Goal: Task Accomplishment & Management: Manage account settings

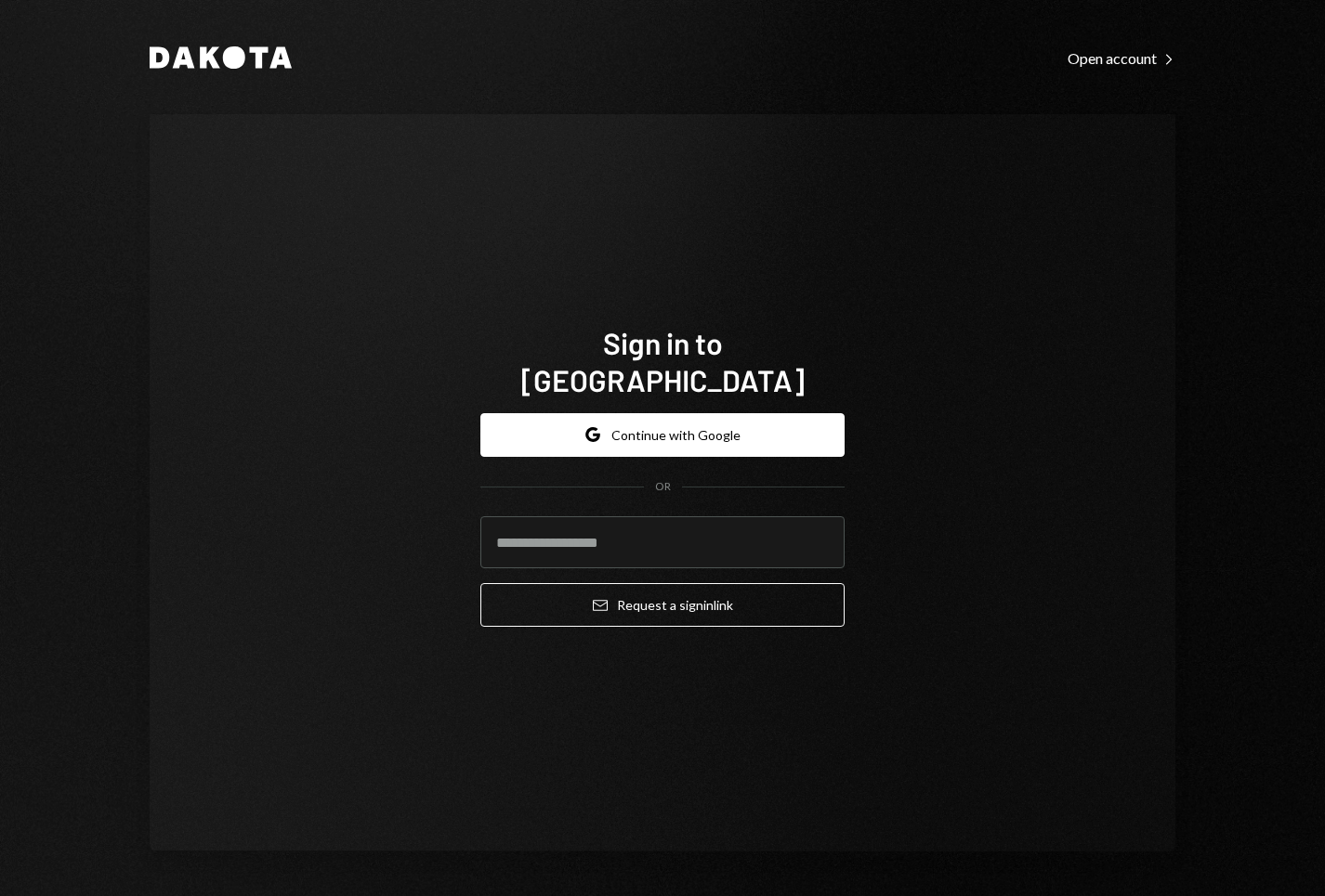
type input "**********"
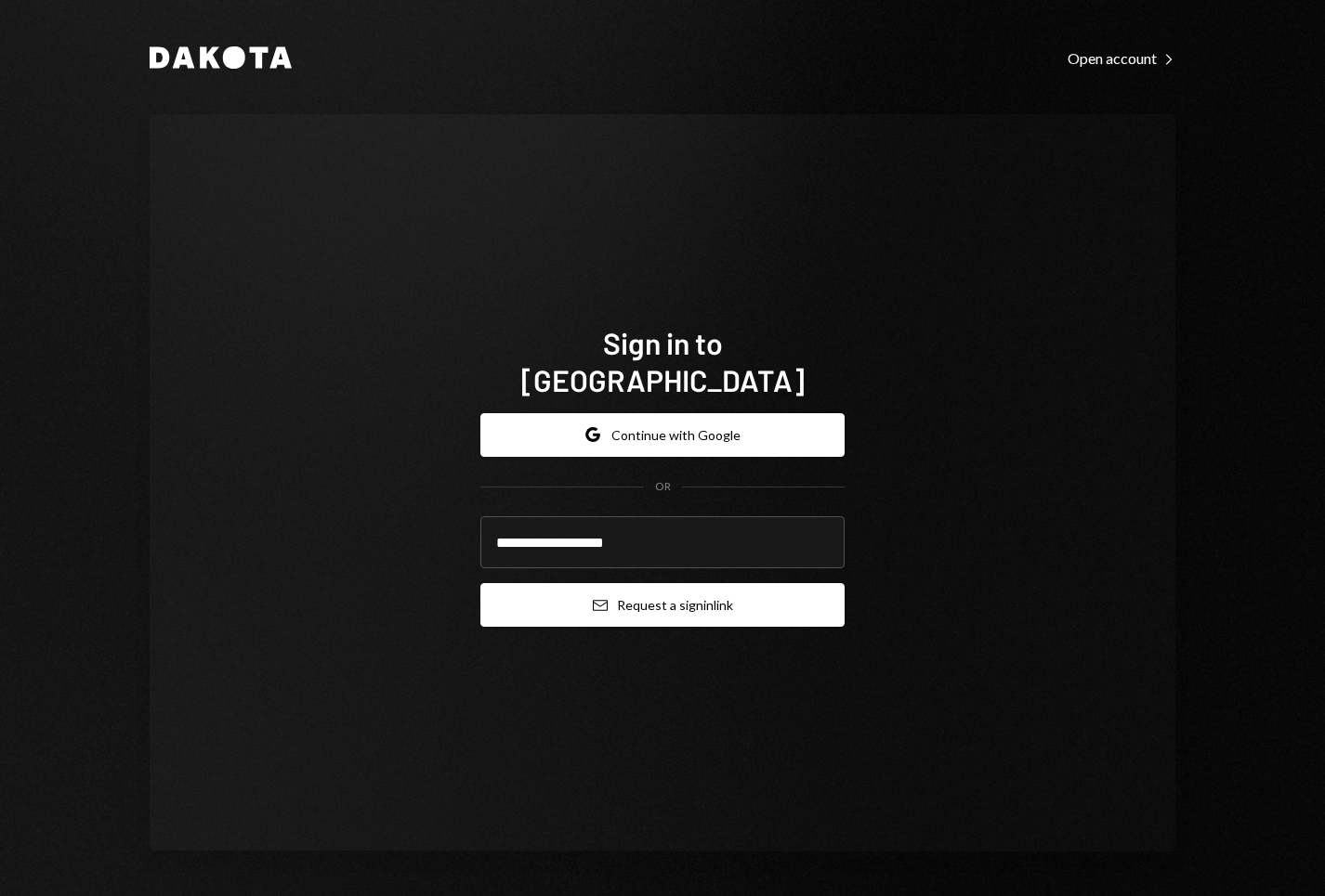
click at [659, 584] on button "Email Request a sign in link" at bounding box center [662, 605] width 364 height 44
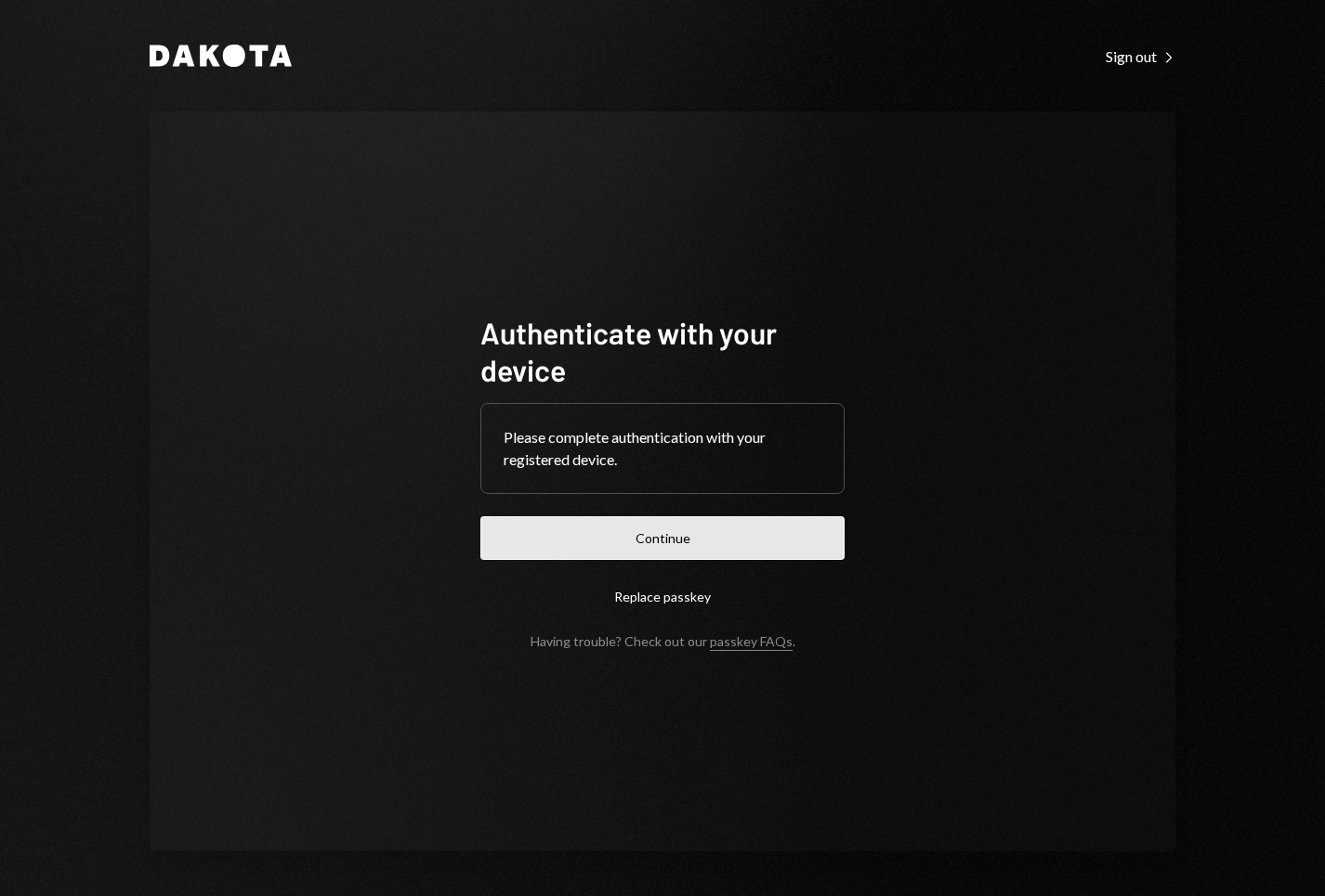
click at [637, 533] on button "Continue" at bounding box center [662, 539] width 364 height 44
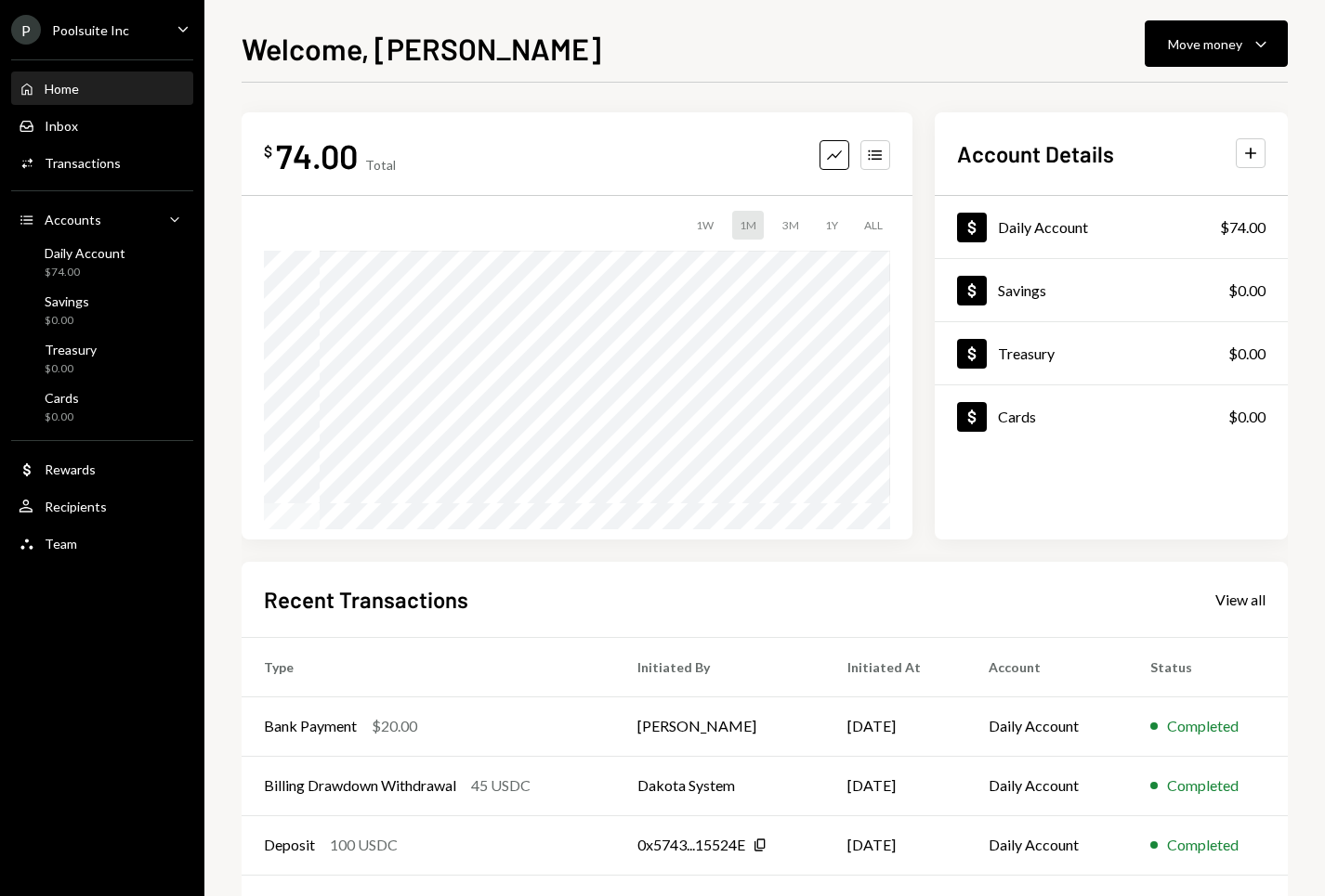
scroll to position [75, 0]
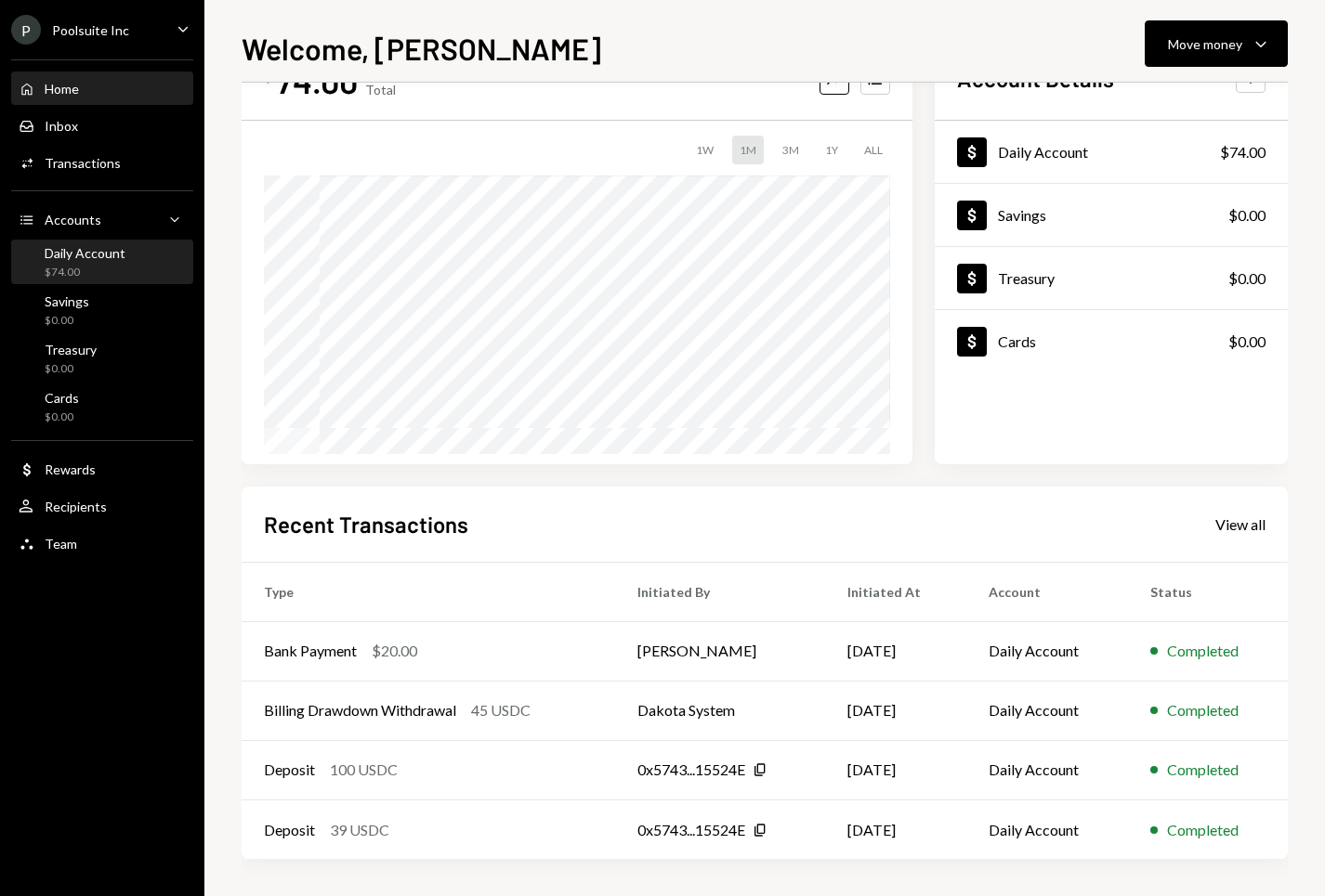
click at [97, 270] on div "$74.00" at bounding box center [84, 272] width 81 height 16
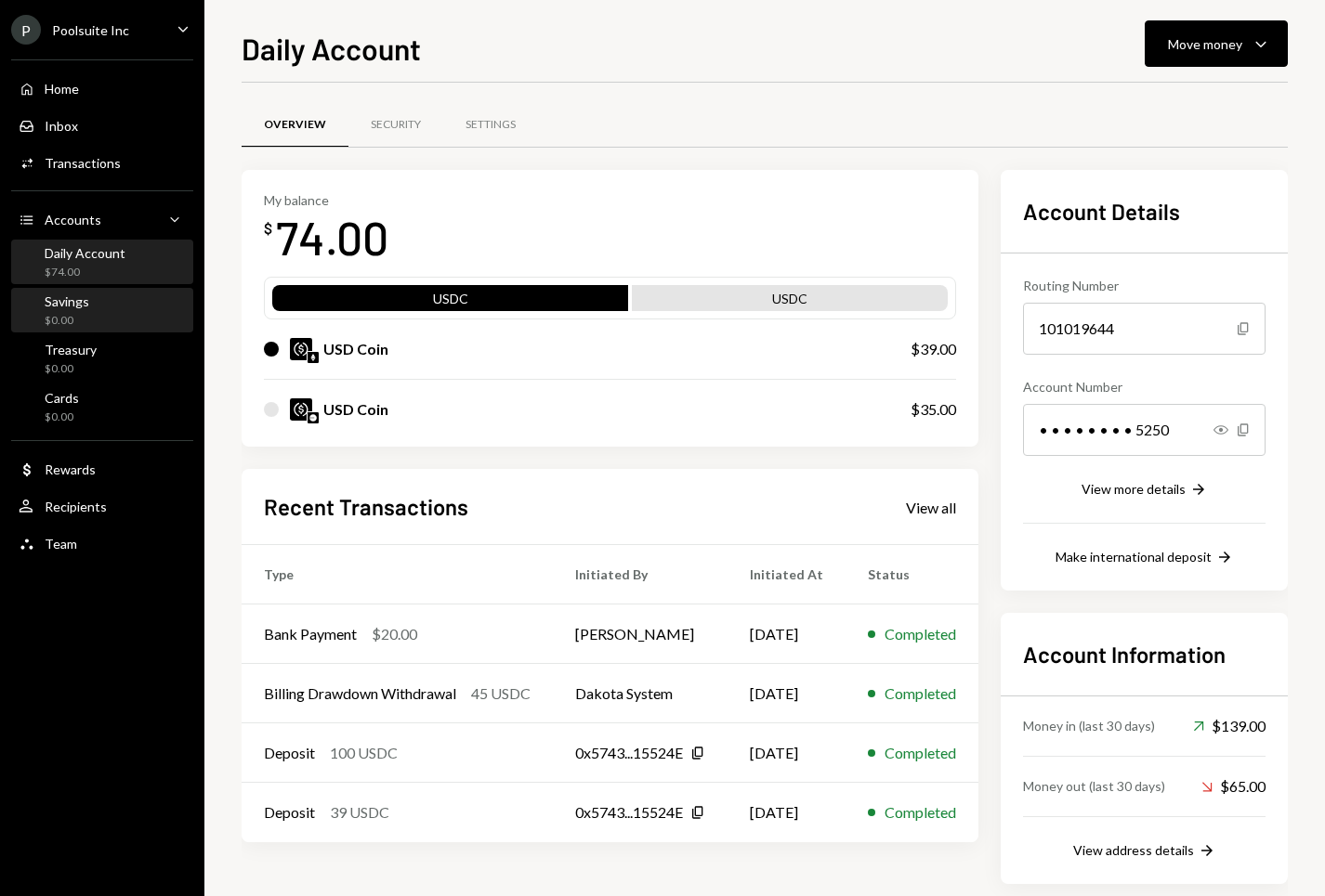
click at [91, 319] on div "Savings $0.00" at bounding box center [102, 311] width 167 height 35
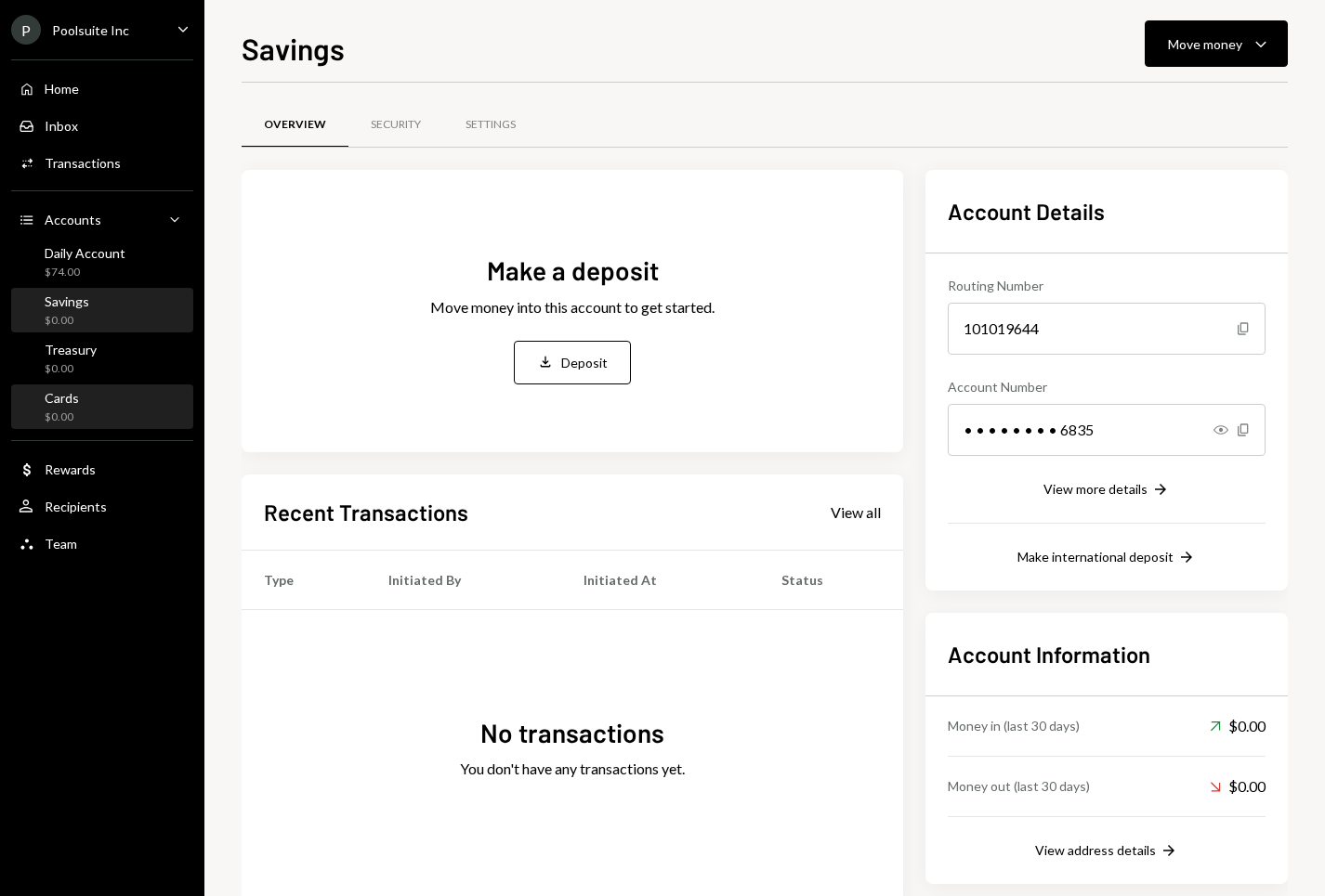
click at [80, 426] on div "Cards $0.00" at bounding box center [102, 407] width 167 height 43
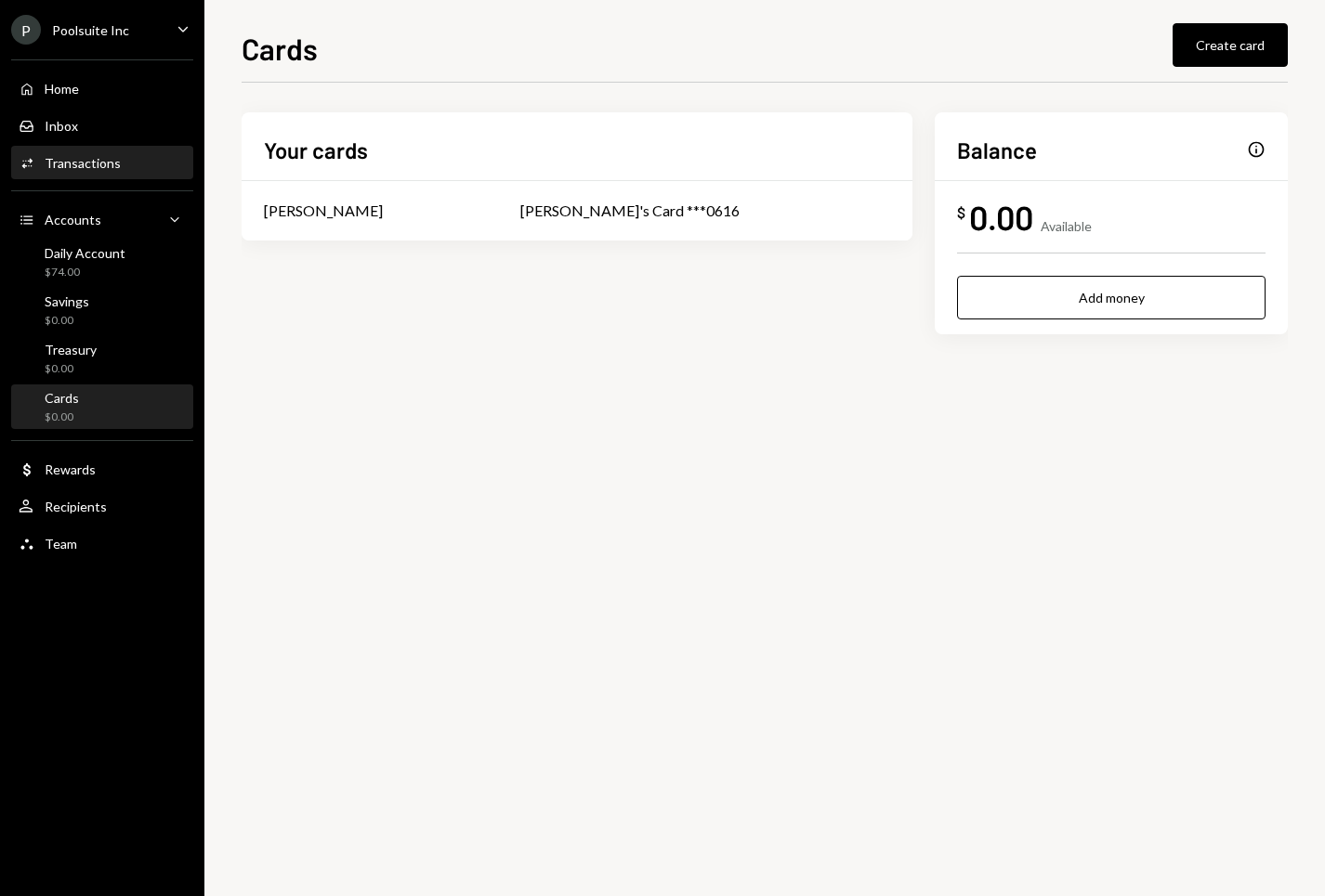
click at [81, 172] on div "Activities Transactions" at bounding box center [102, 163] width 167 height 31
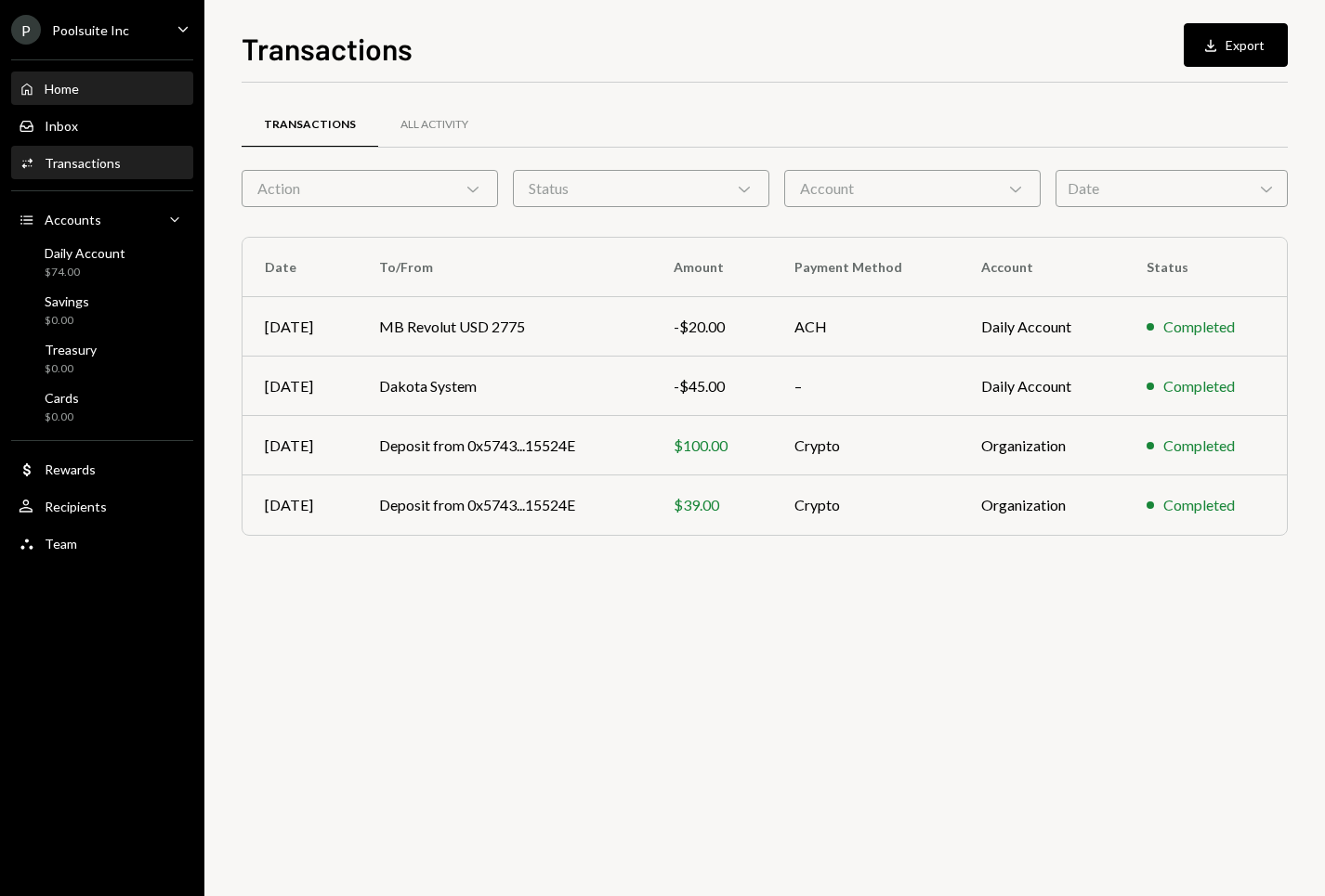
click at [94, 82] on div "Home Home" at bounding box center [102, 89] width 167 height 17
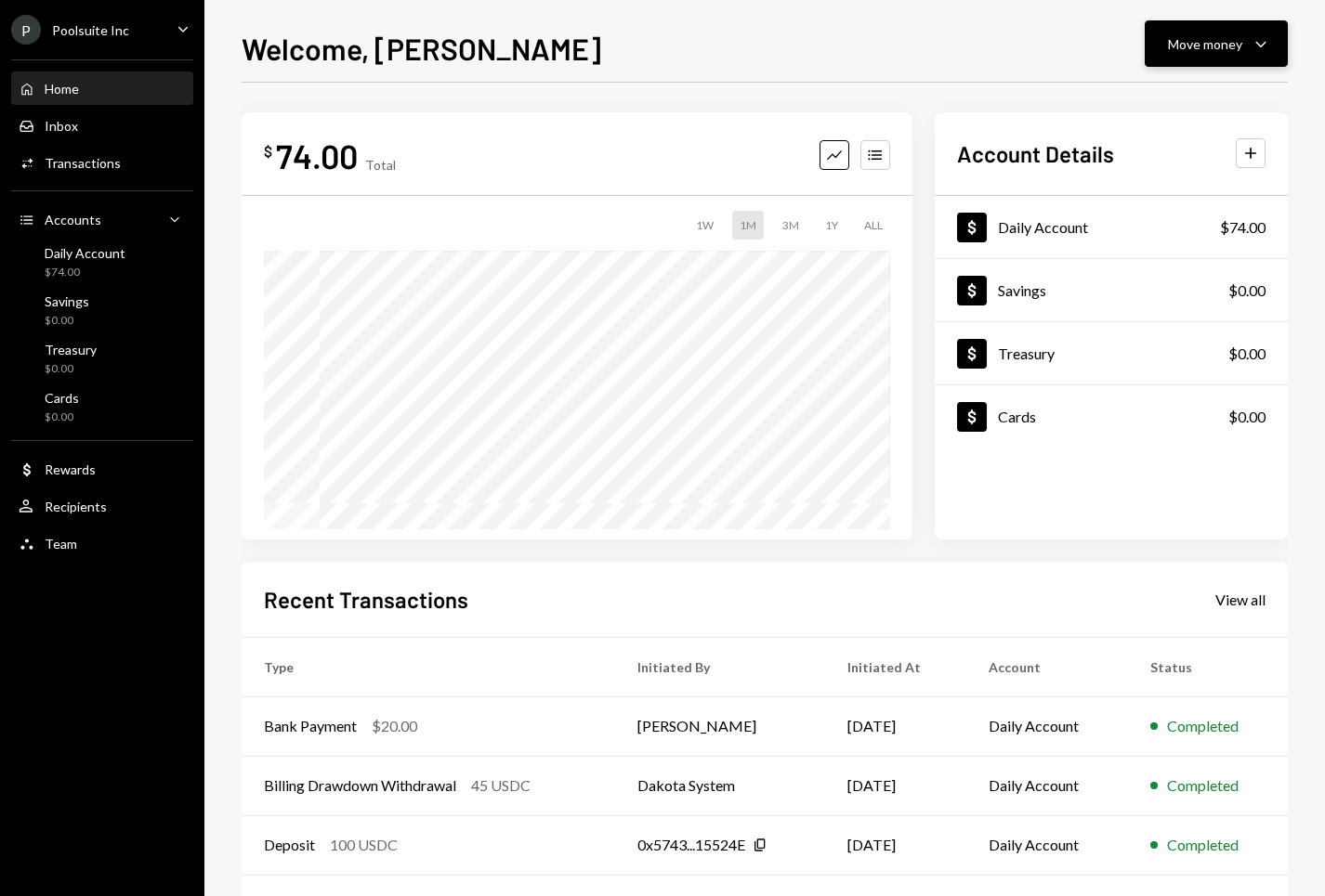
click at [1244, 49] on div "Move money Caret Down" at bounding box center [1216, 44] width 97 height 23
click at [1157, 108] on div "Send" at bounding box center [1201, 100] width 136 height 20
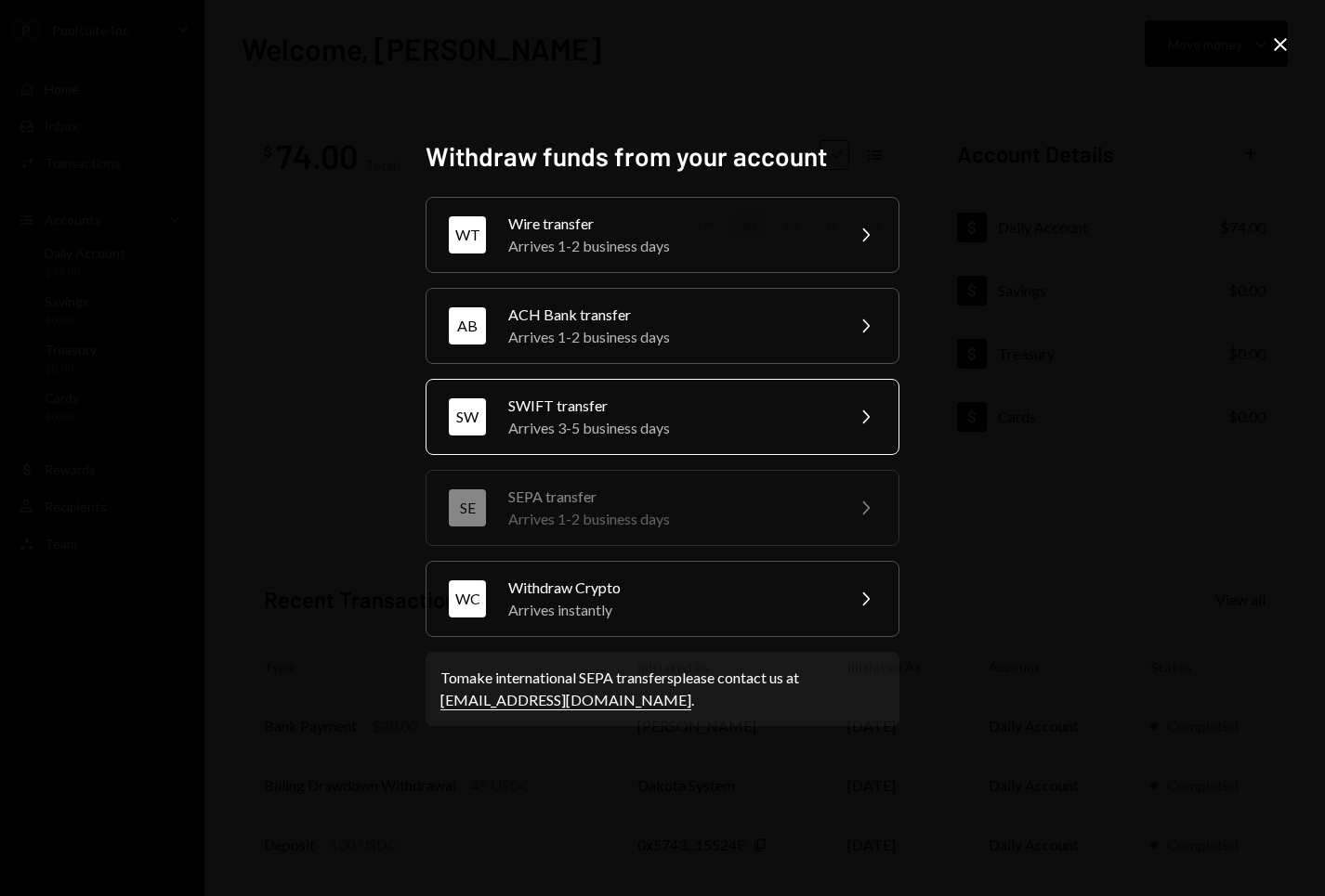
click at [655, 425] on div "Arrives 3-5 business days" at bounding box center [670, 429] width 323 height 23
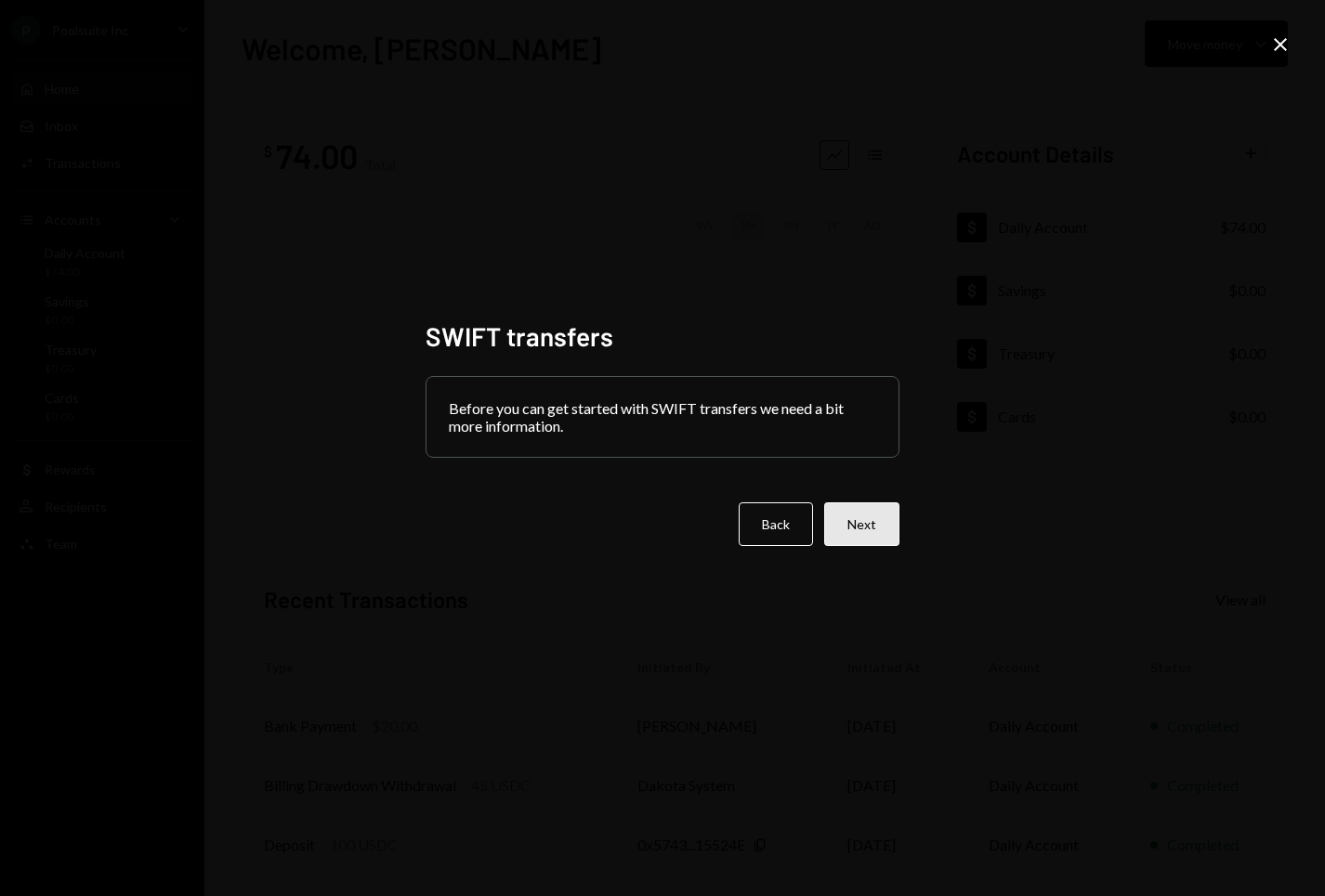
click at [877, 518] on button "Next" at bounding box center [861, 524] width 75 height 44
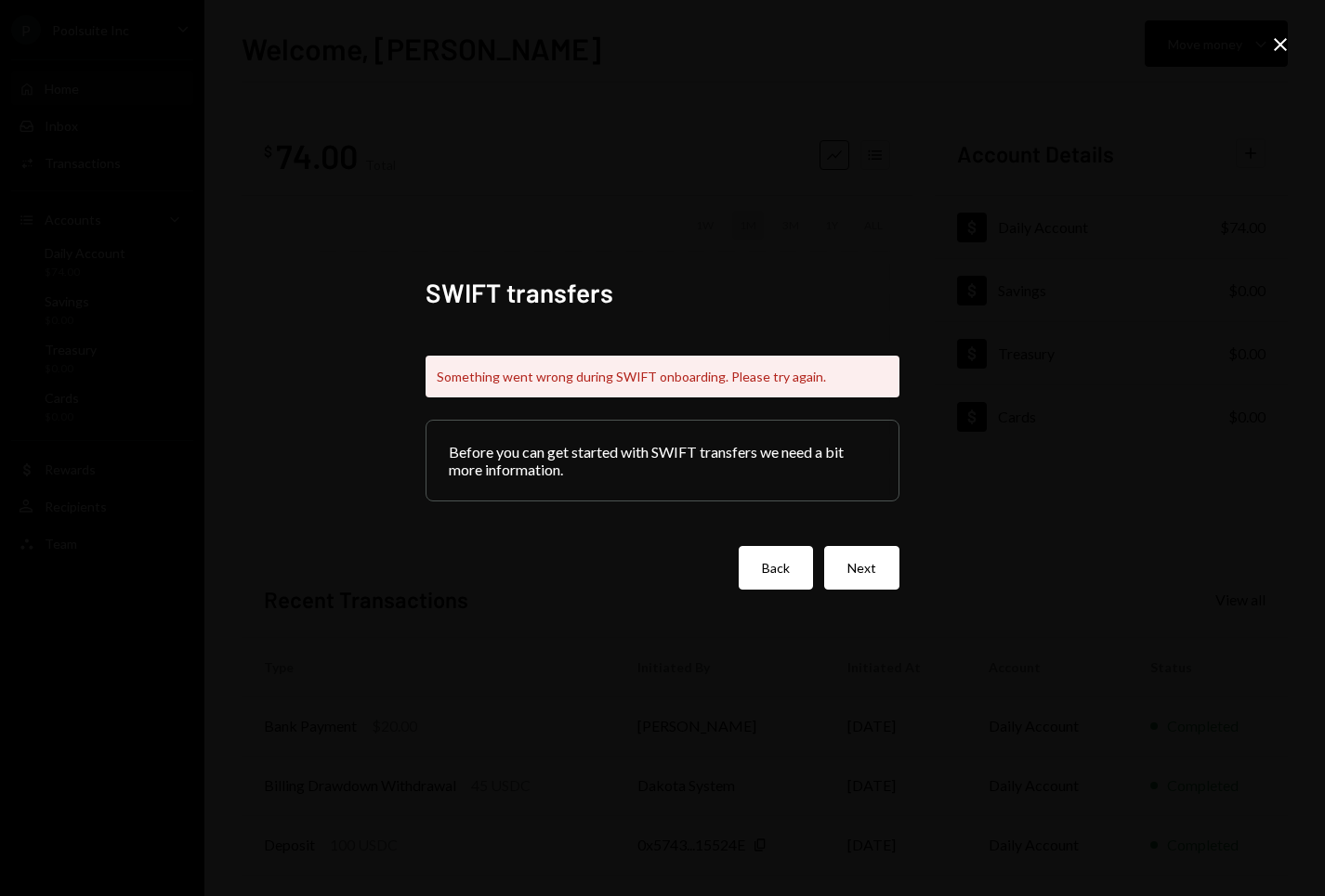
click at [771, 575] on button "Back" at bounding box center [776, 568] width 74 height 44
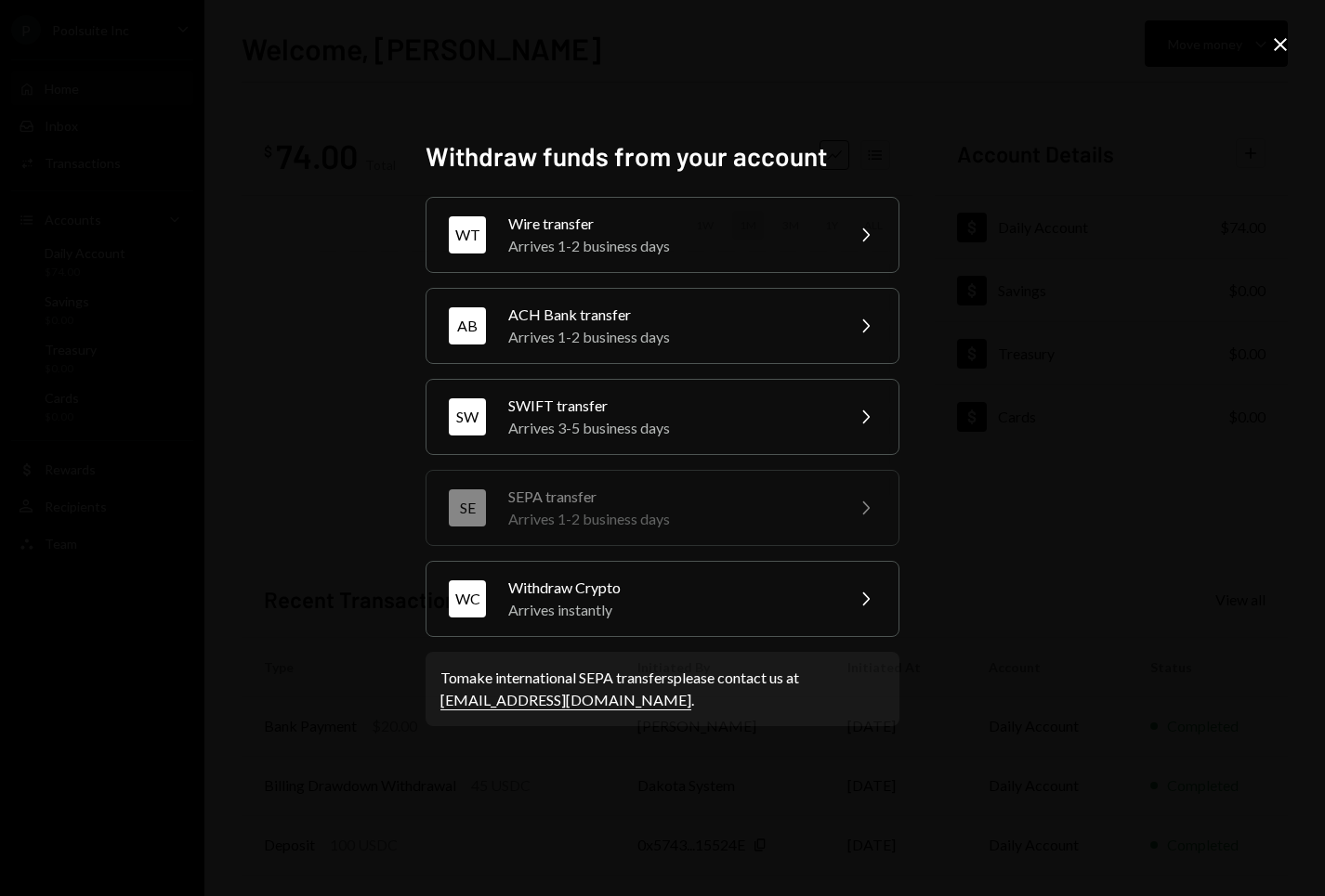
click at [1287, 41] on icon "Close" at bounding box center [1280, 45] width 23 height 23
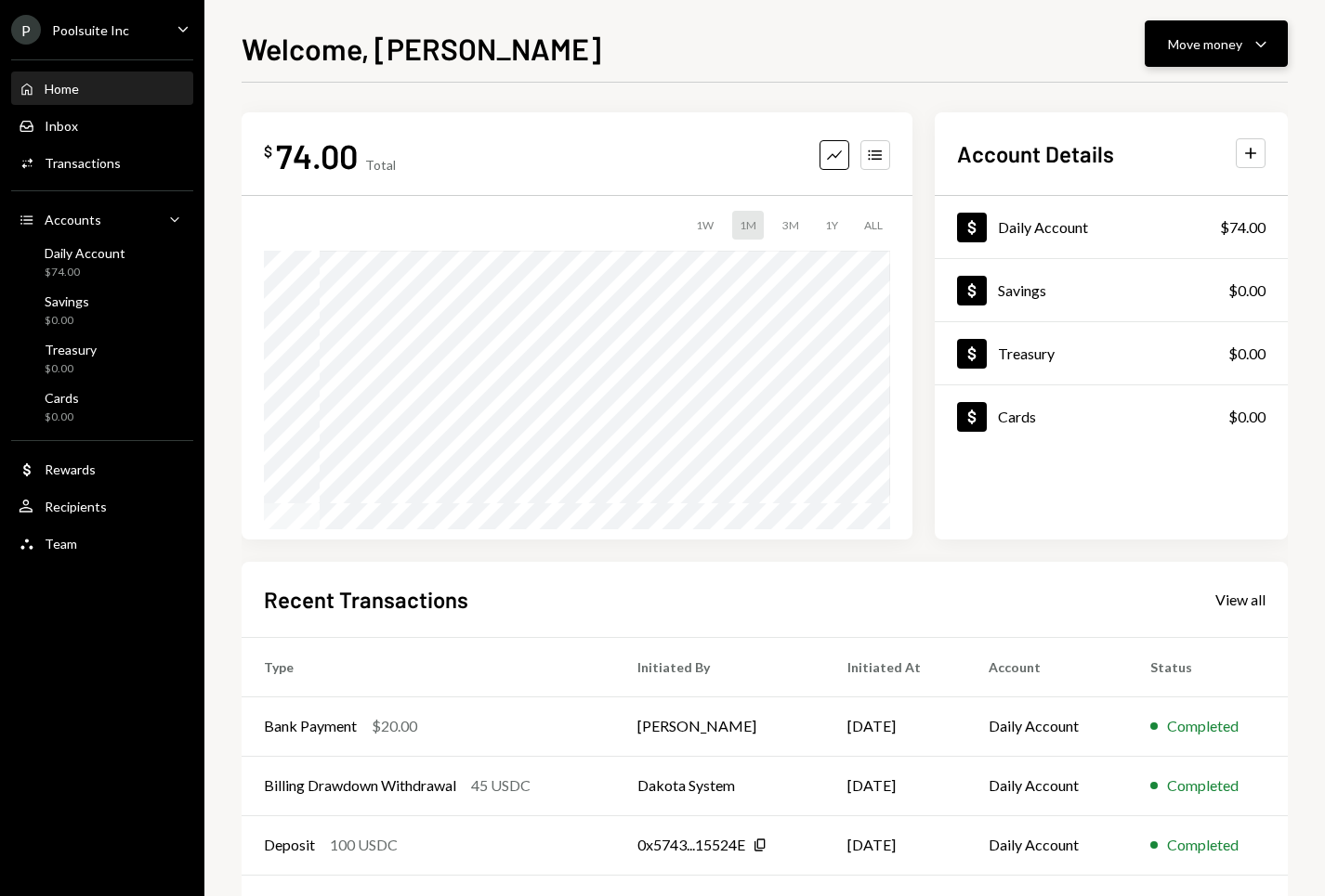
click at [1253, 54] on icon "Caret Down" at bounding box center [1261, 44] width 23 height 23
click at [1160, 186] on div "Deposit" at bounding box center [1201, 183] width 136 height 20
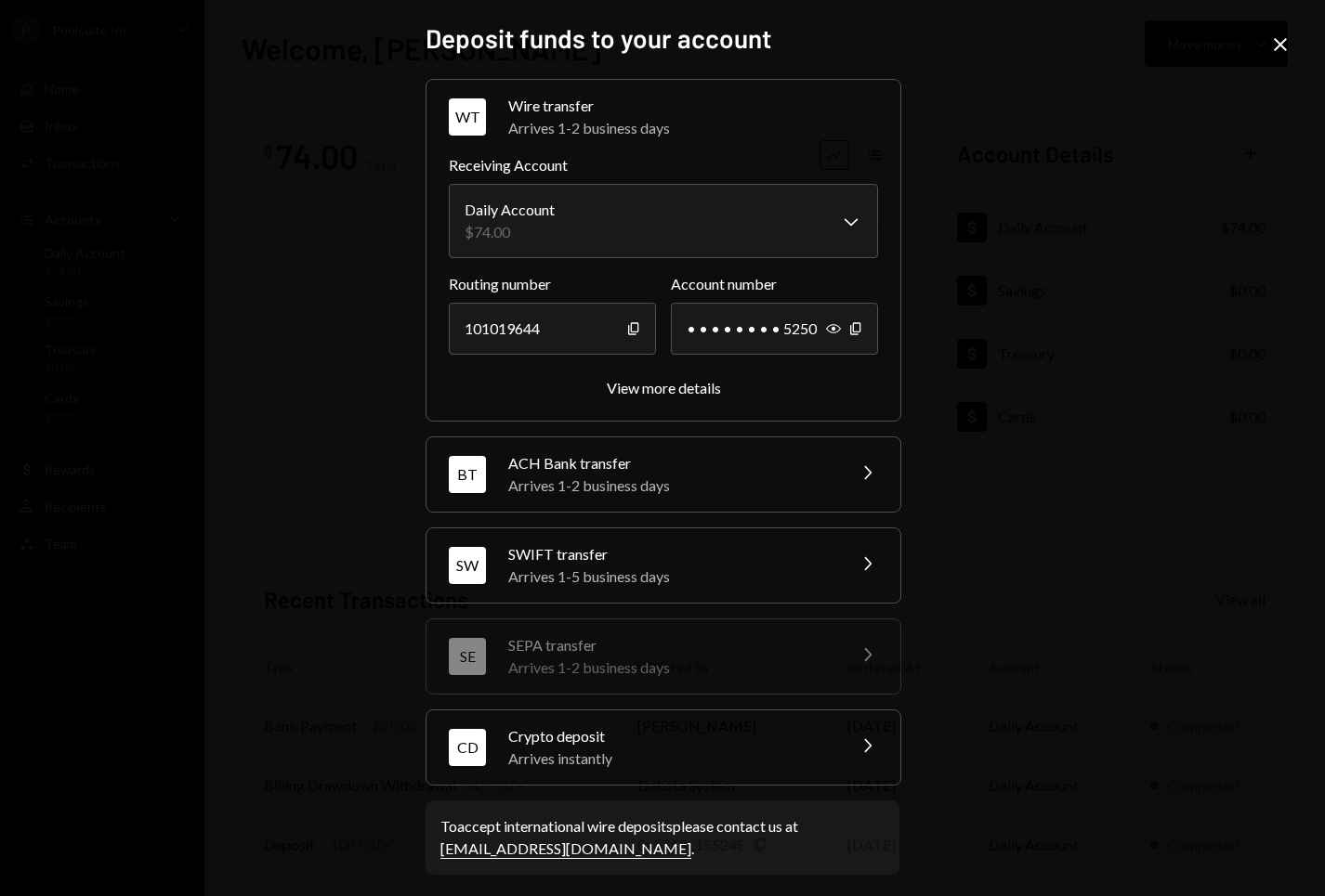
click at [613, 568] on div "Arrives 1-5 business days" at bounding box center [671, 577] width 325 height 23
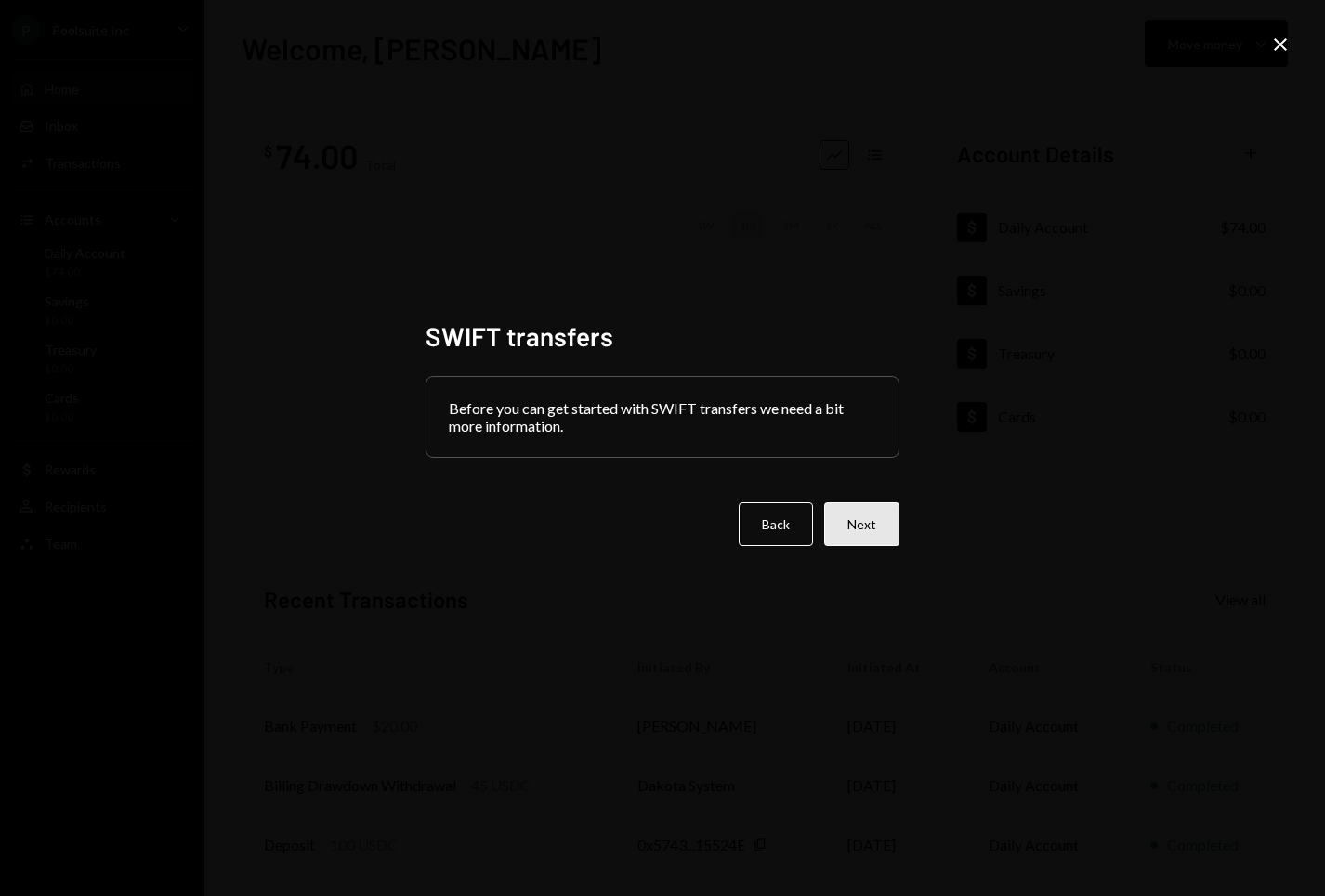
click at [869, 530] on button "Next" at bounding box center [861, 524] width 75 height 44
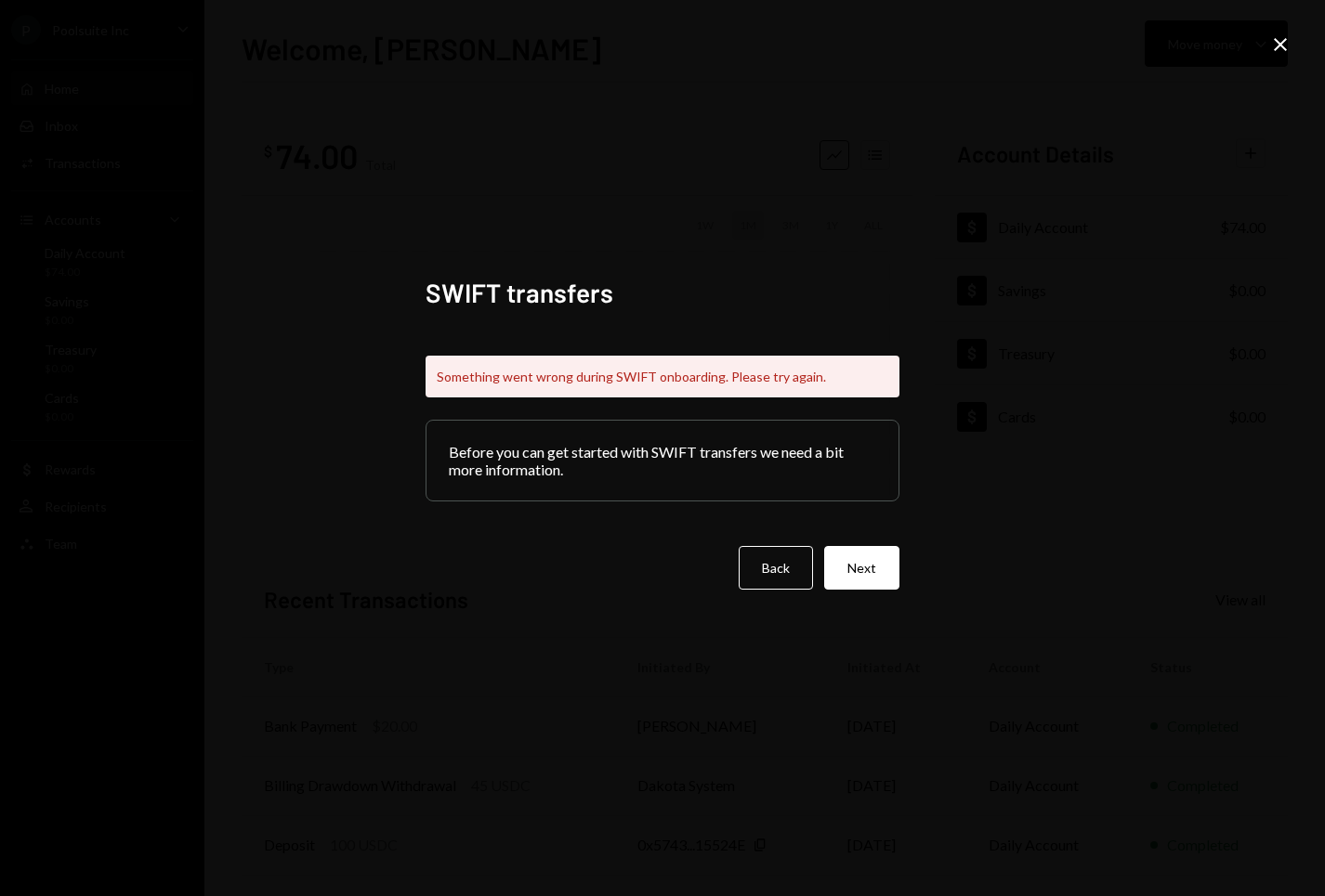
click at [1282, 43] on icon at bounding box center [1280, 45] width 13 height 13
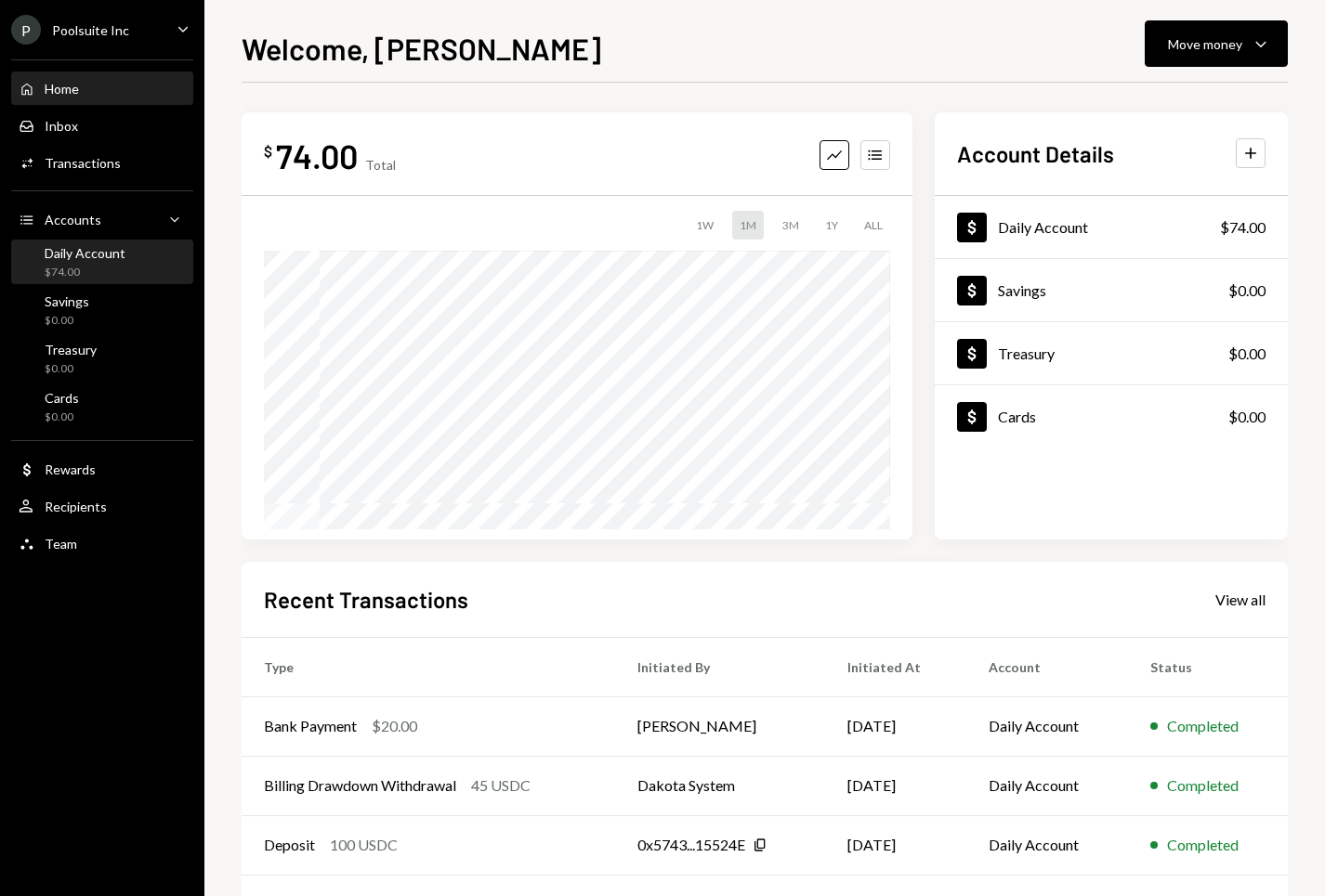
click at [91, 266] on div "$74.00" at bounding box center [84, 272] width 81 height 16
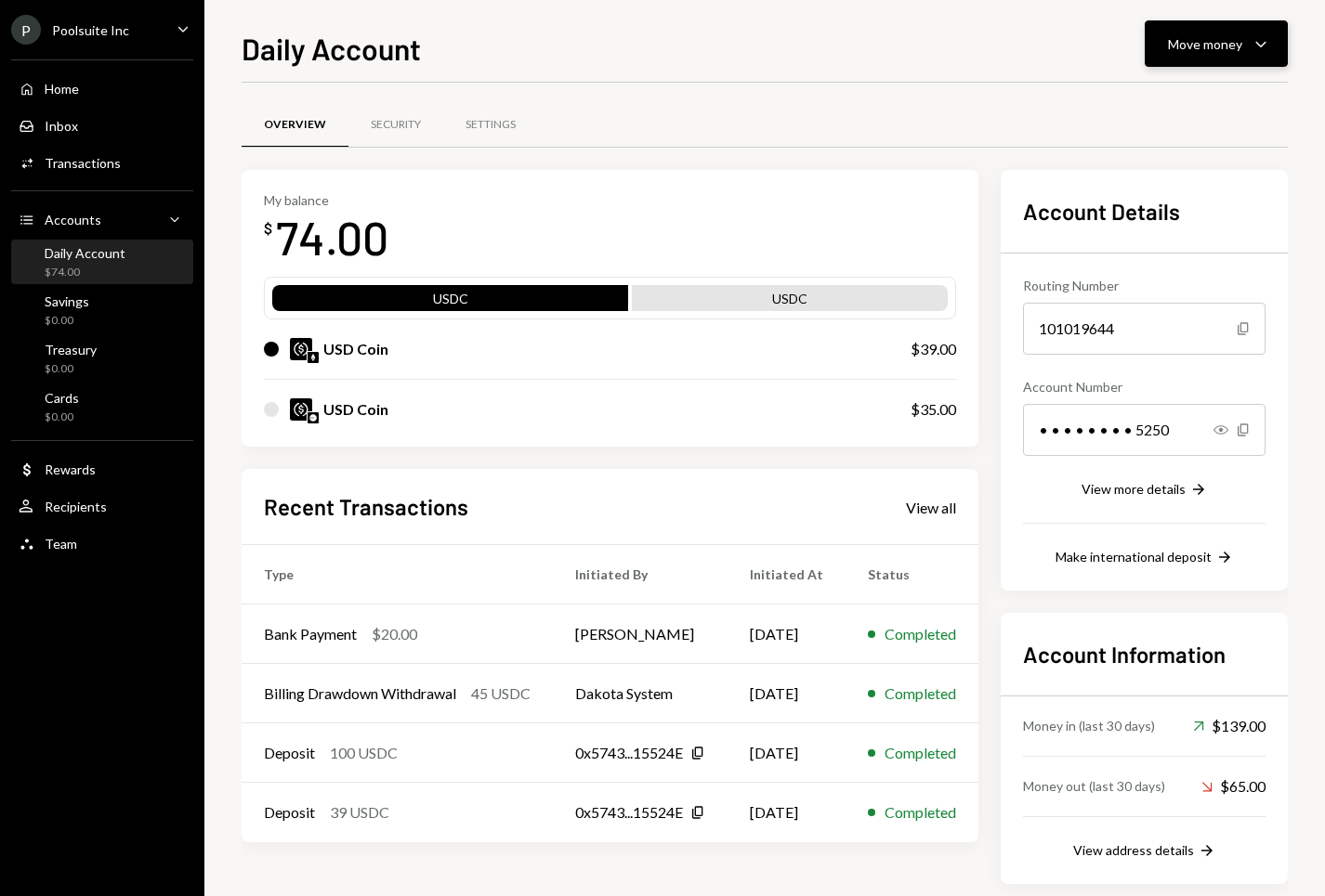
click at [1180, 62] on button "Move money Caret Down" at bounding box center [1216, 44] width 143 height 46
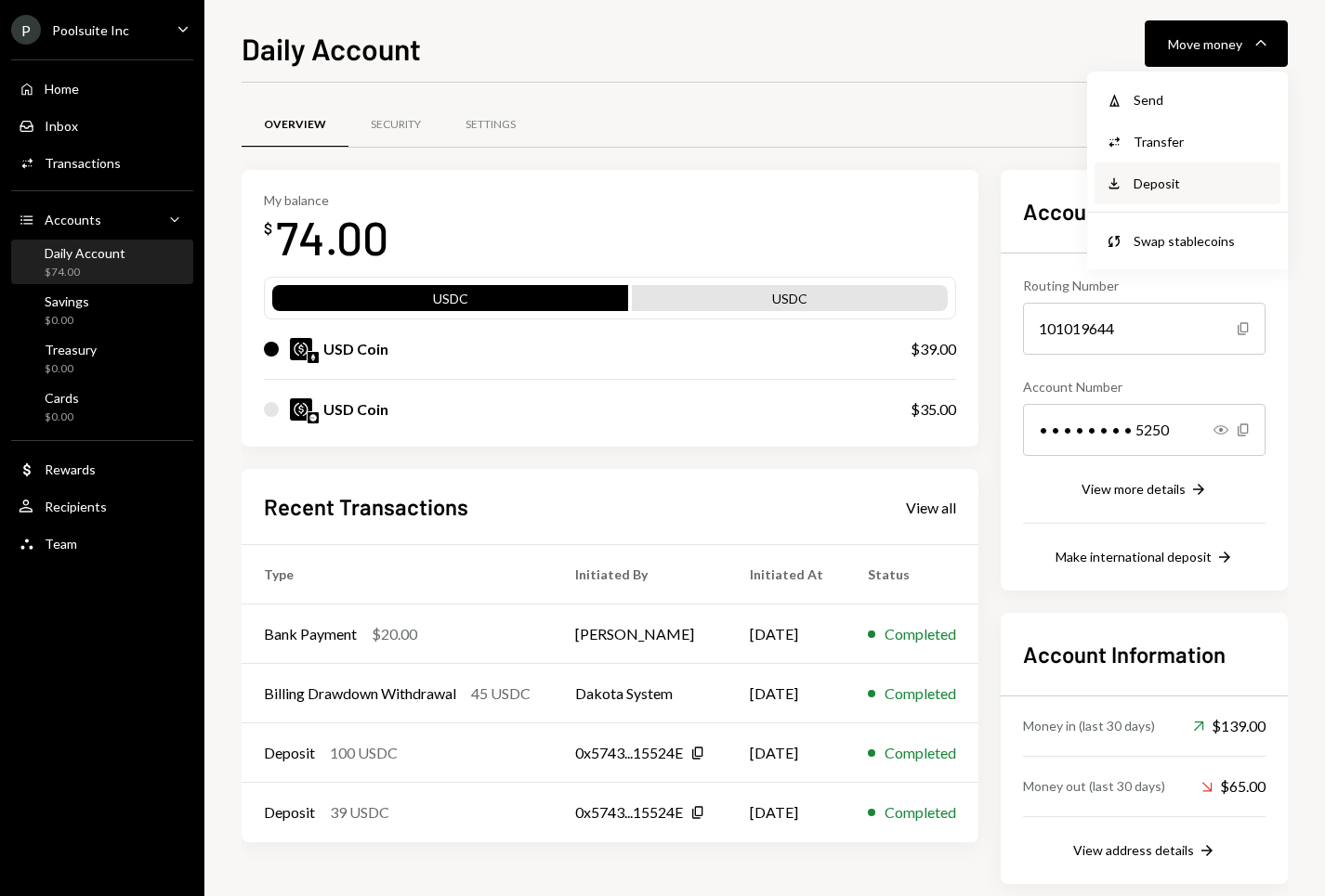
click at [1177, 187] on div "Deposit" at bounding box center [1201, 183] width 136 height 20
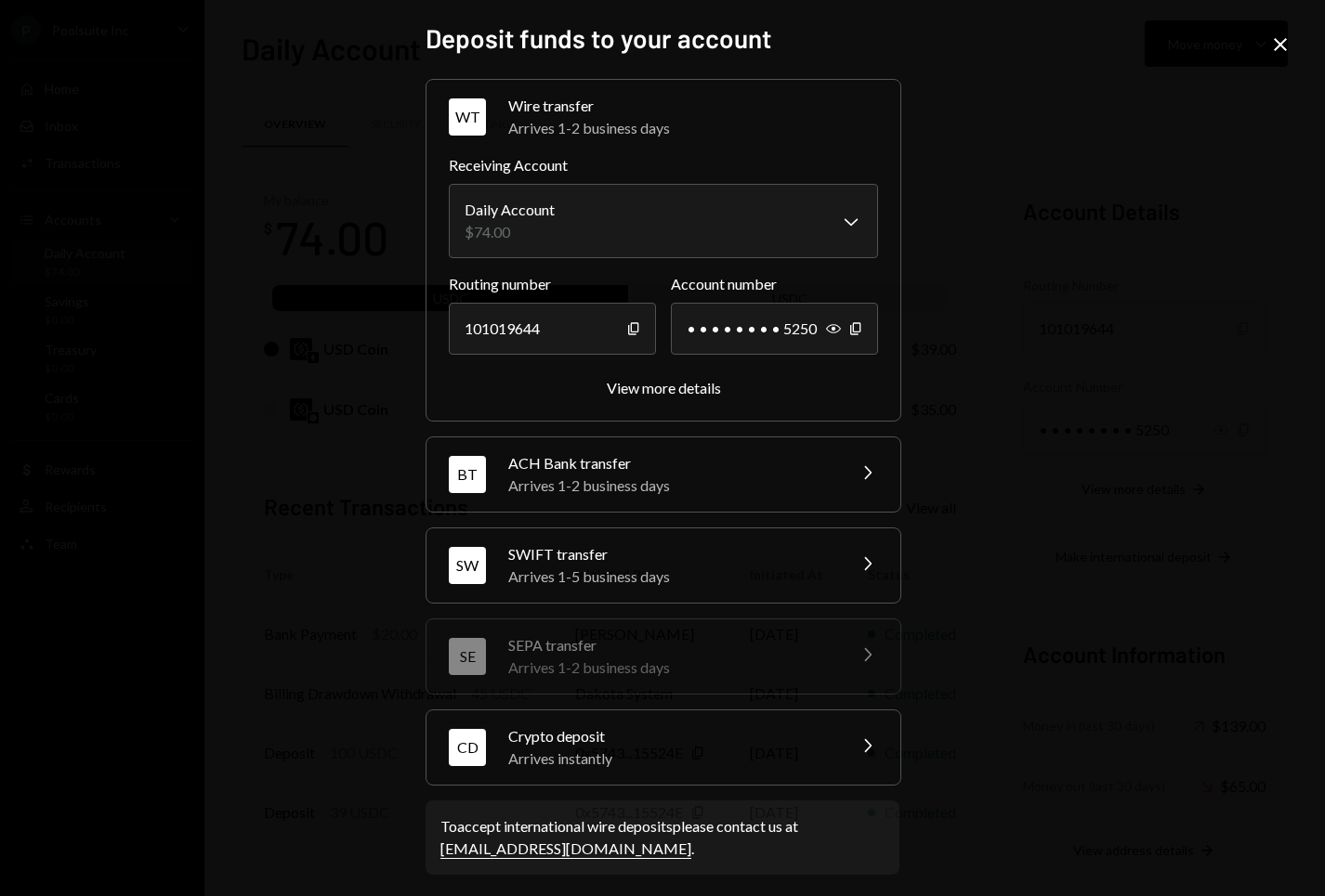
click at [647, 485] on div "Arrives 1-2 business days" at bounding box center [671, 486] width 325 height 23
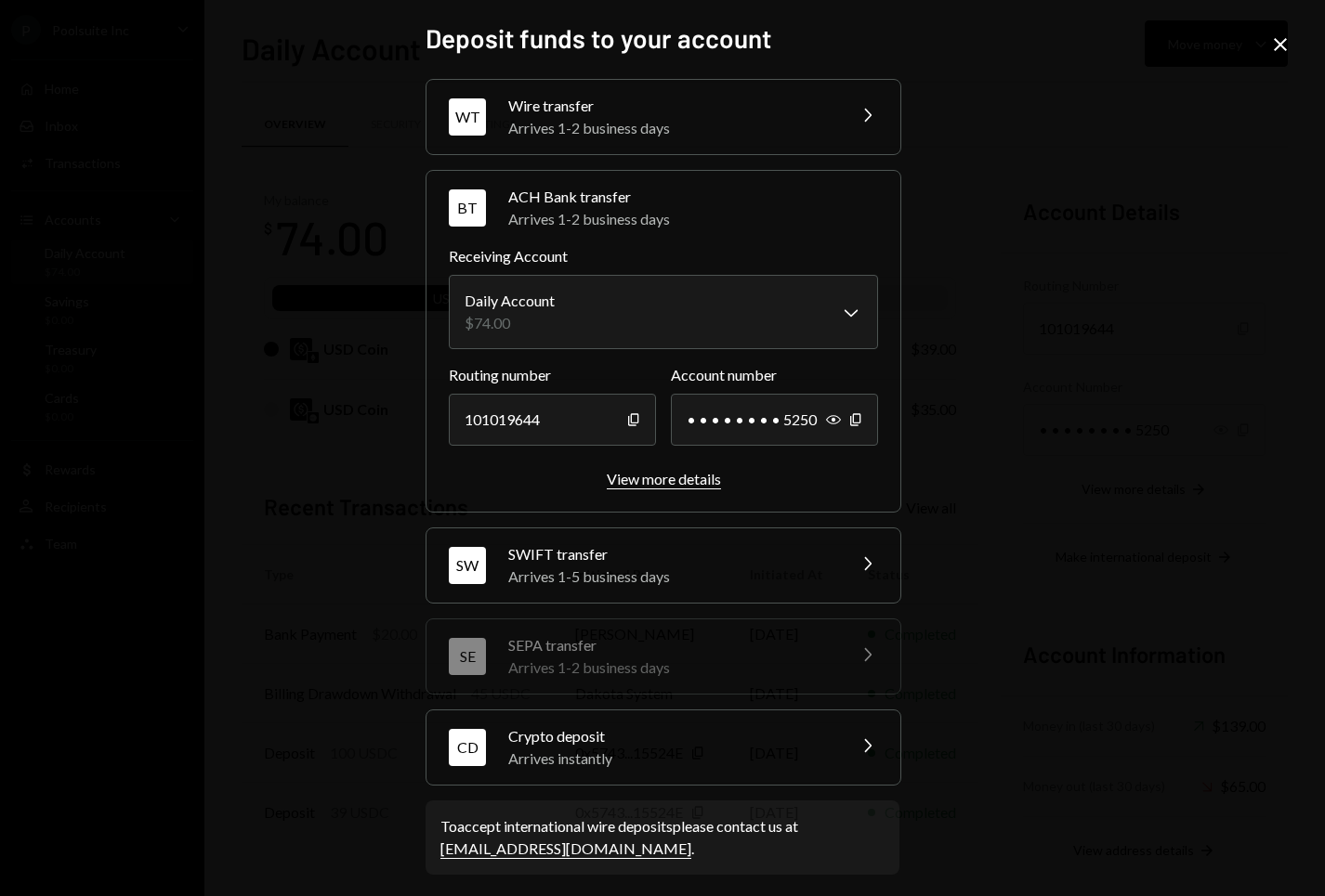
click at [690, 487] on button "View more details" at bounding box center [664, 480] width 114 height 20
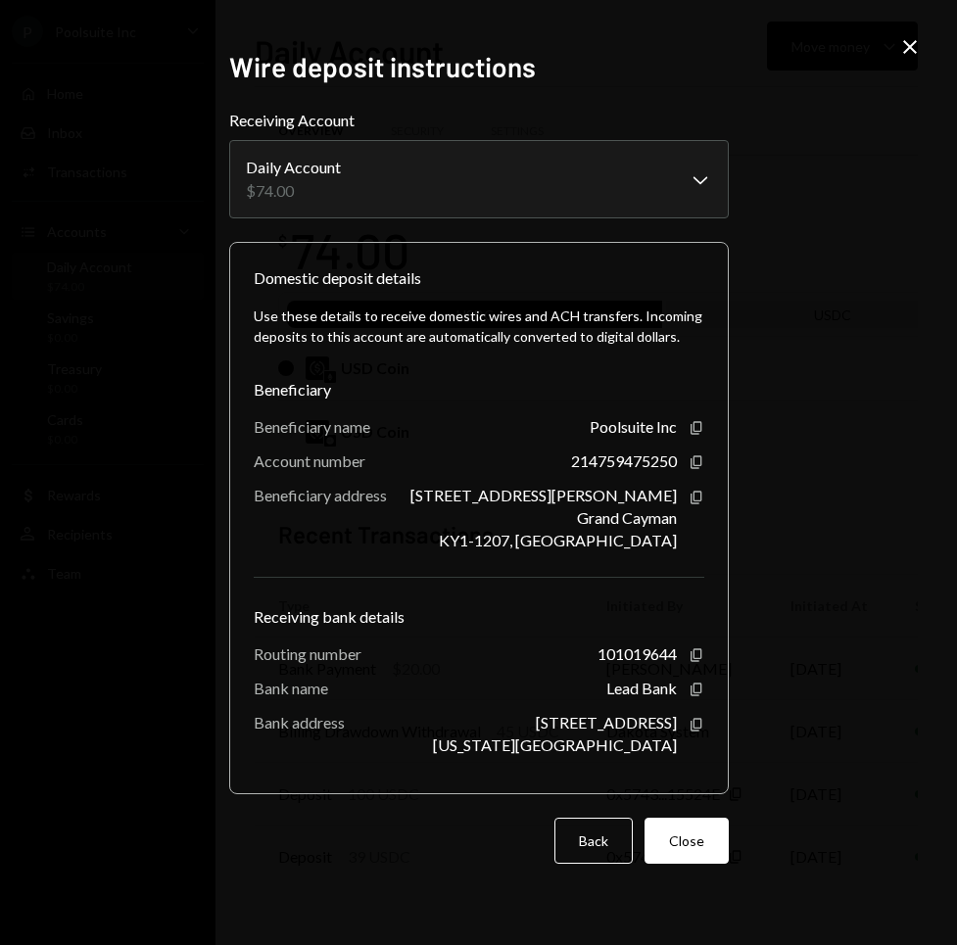
click at [906, 52] on icon "Close" at bounding box center [910, 47] width 24 height 24
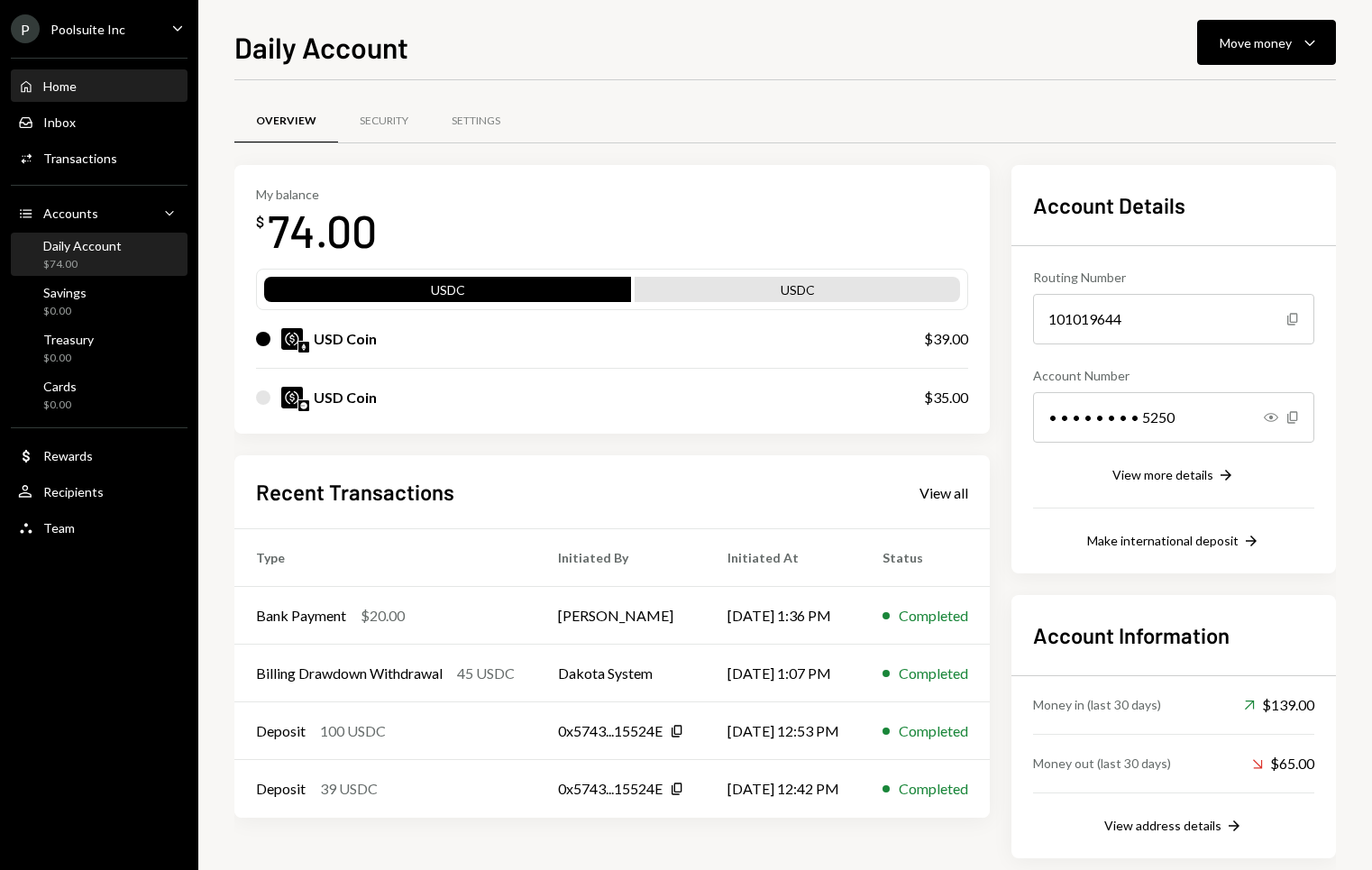
click at [77, 91] on div "Home Home" at bounding box center [99, 87] width 162 height 17
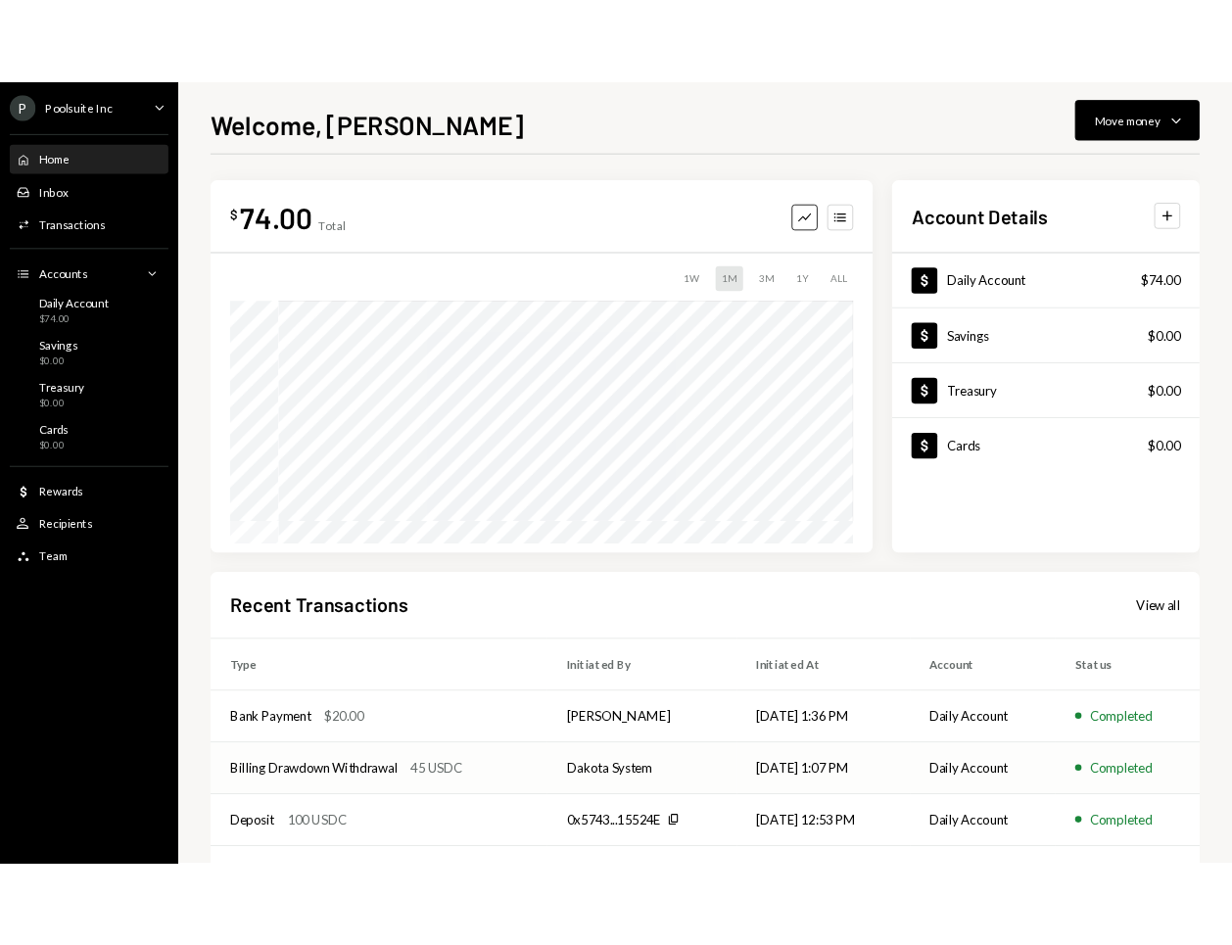
scroll to position [79, 0]
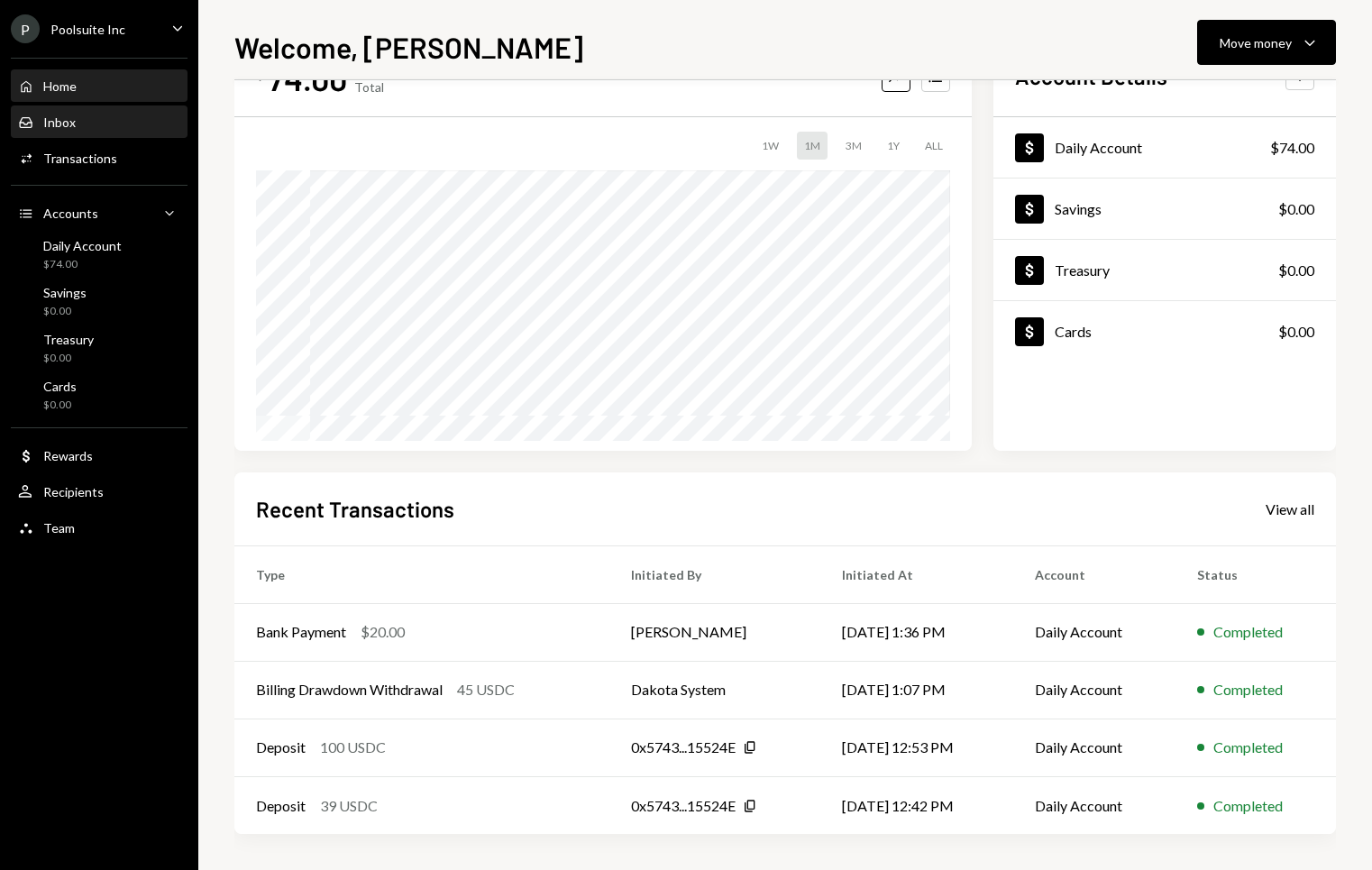
click at [106, 121] on div "Inbox Inbox" at bounding box center [99, 122] width 162 height 17
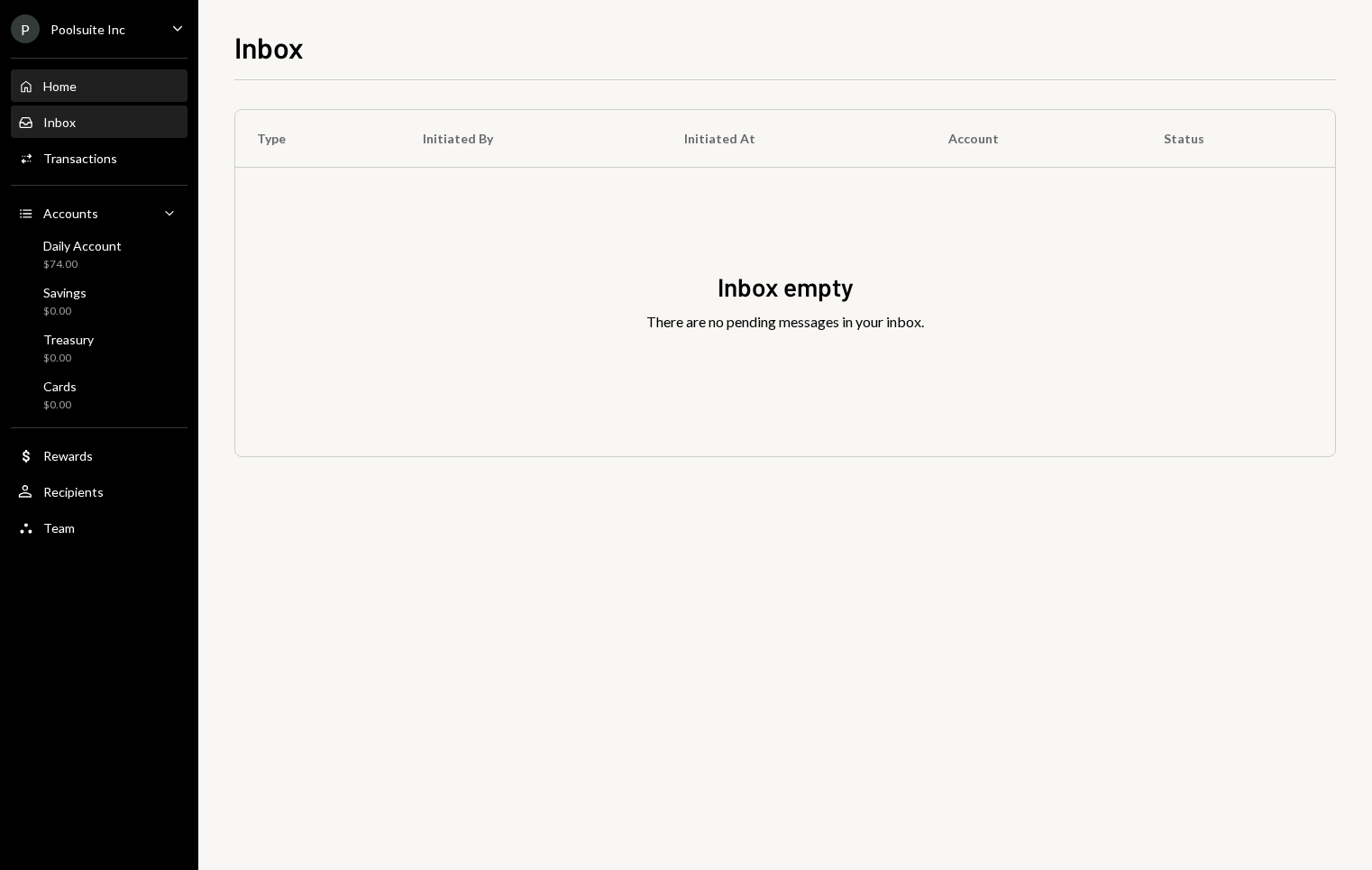
click at [103, 95] on div "Home Home" at bounding box center [99, 86] width 162 height 30
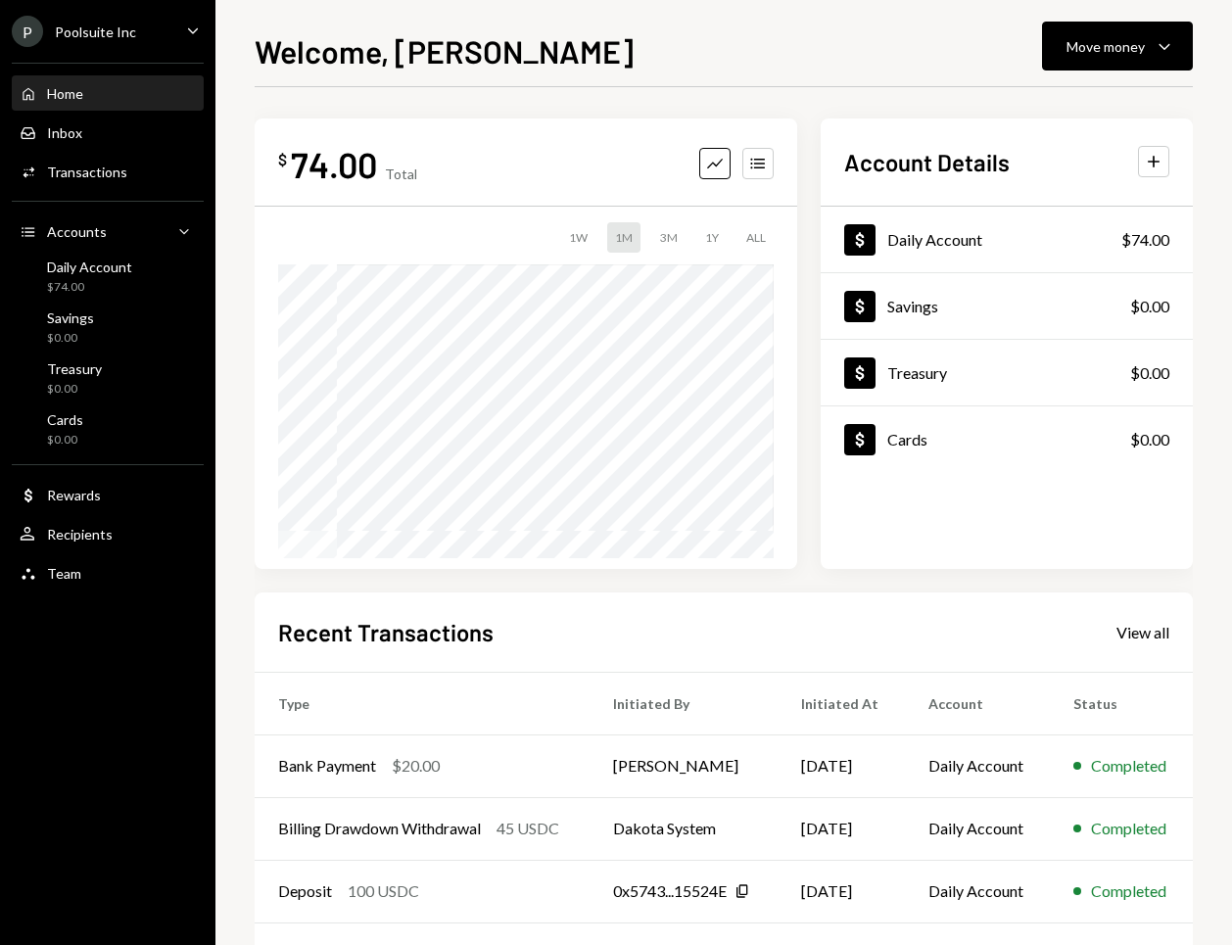
click at [111, 80] on div "Home Home" at bounding box center [108, 93] width 176 height 33
